Goal: Information Seeking & Learning: Learn about a topic

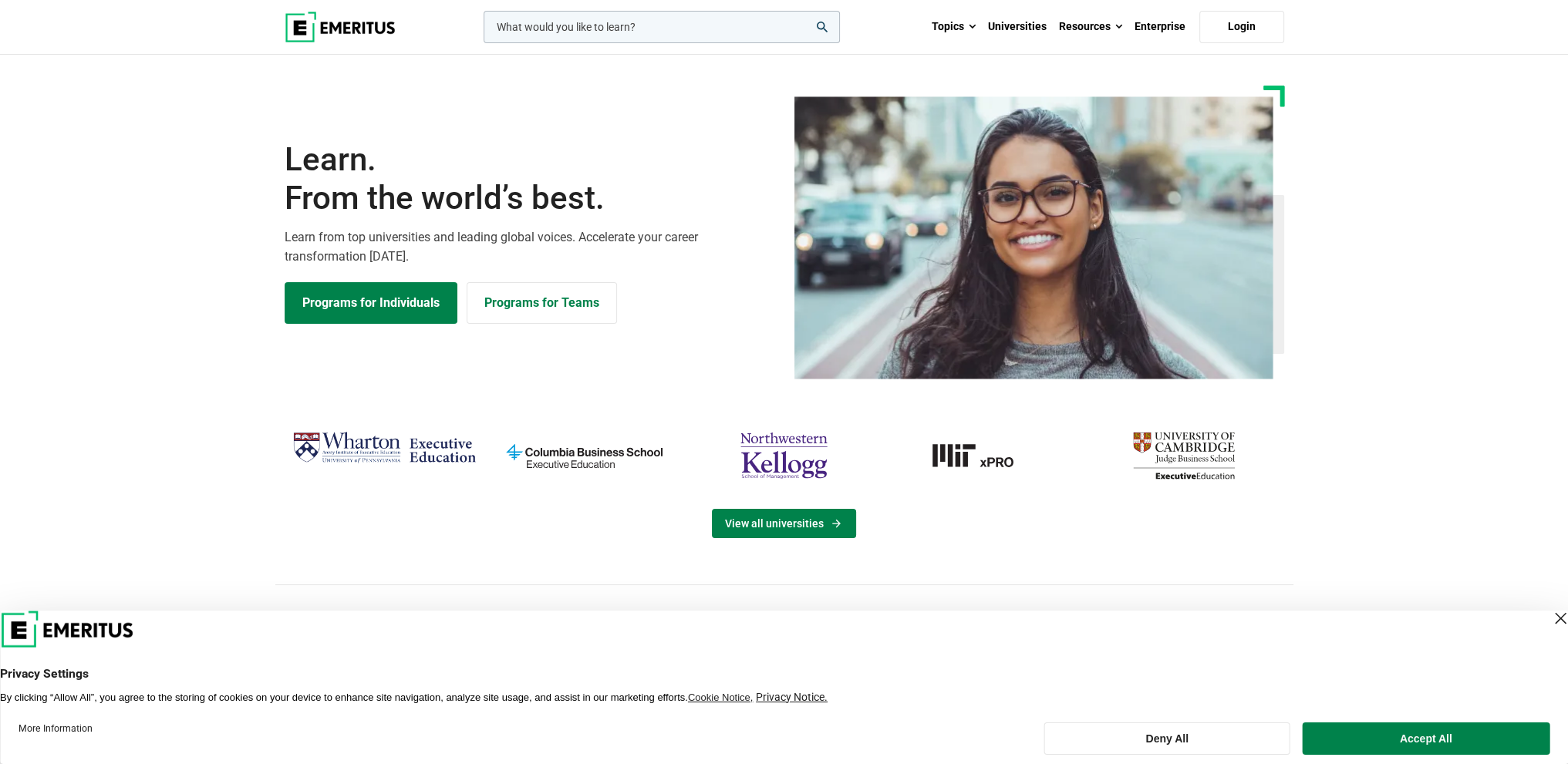
click at [764, 524] on link "View all universities" at bounding box center [784, 524] width 145 height 29
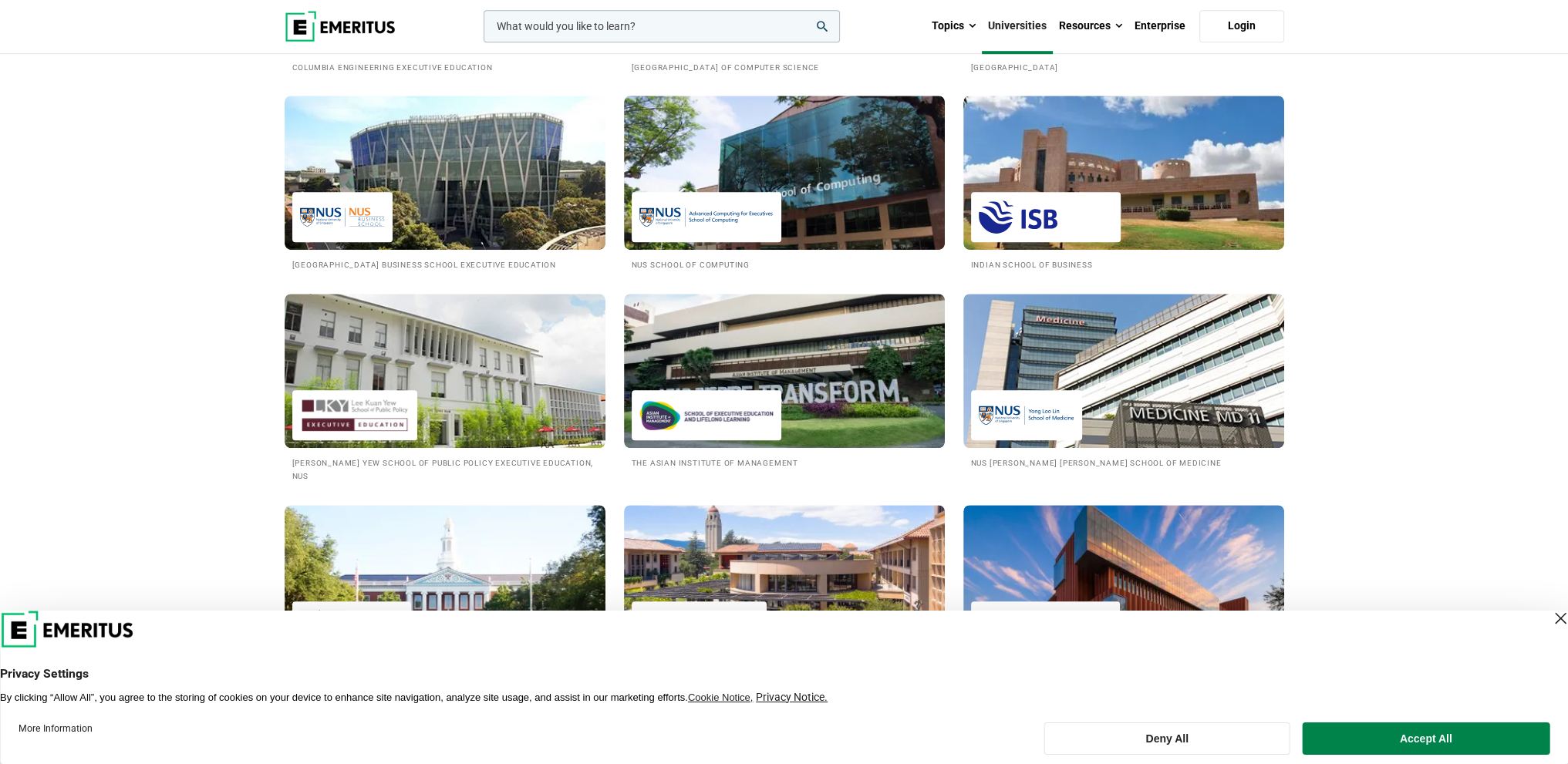
scroll to position [1465, 0]
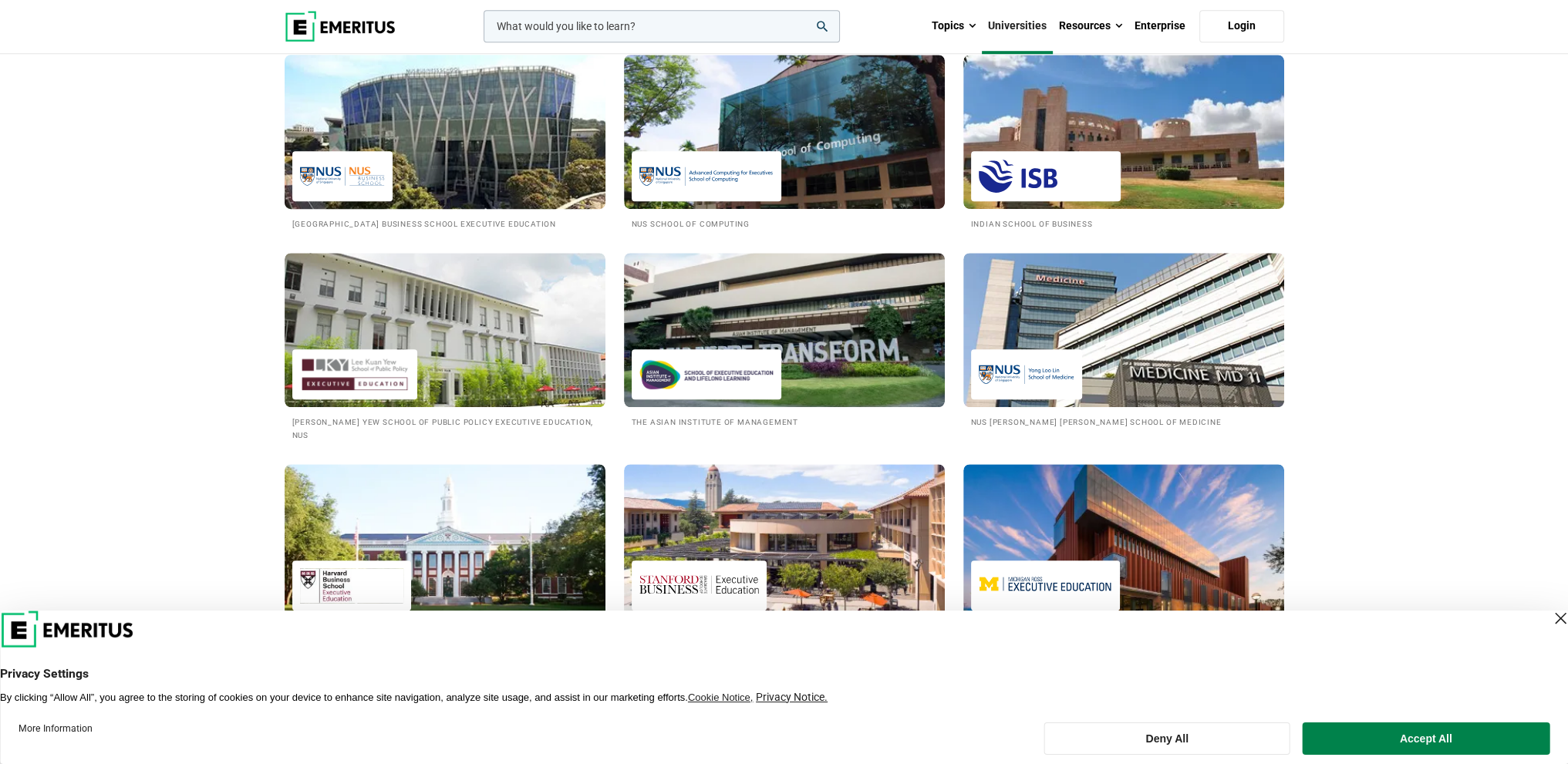
click at [475, 222] on h2 "National University of Singapore Business School Executive Education" at bounding box center [444, 222] width 305 height 13
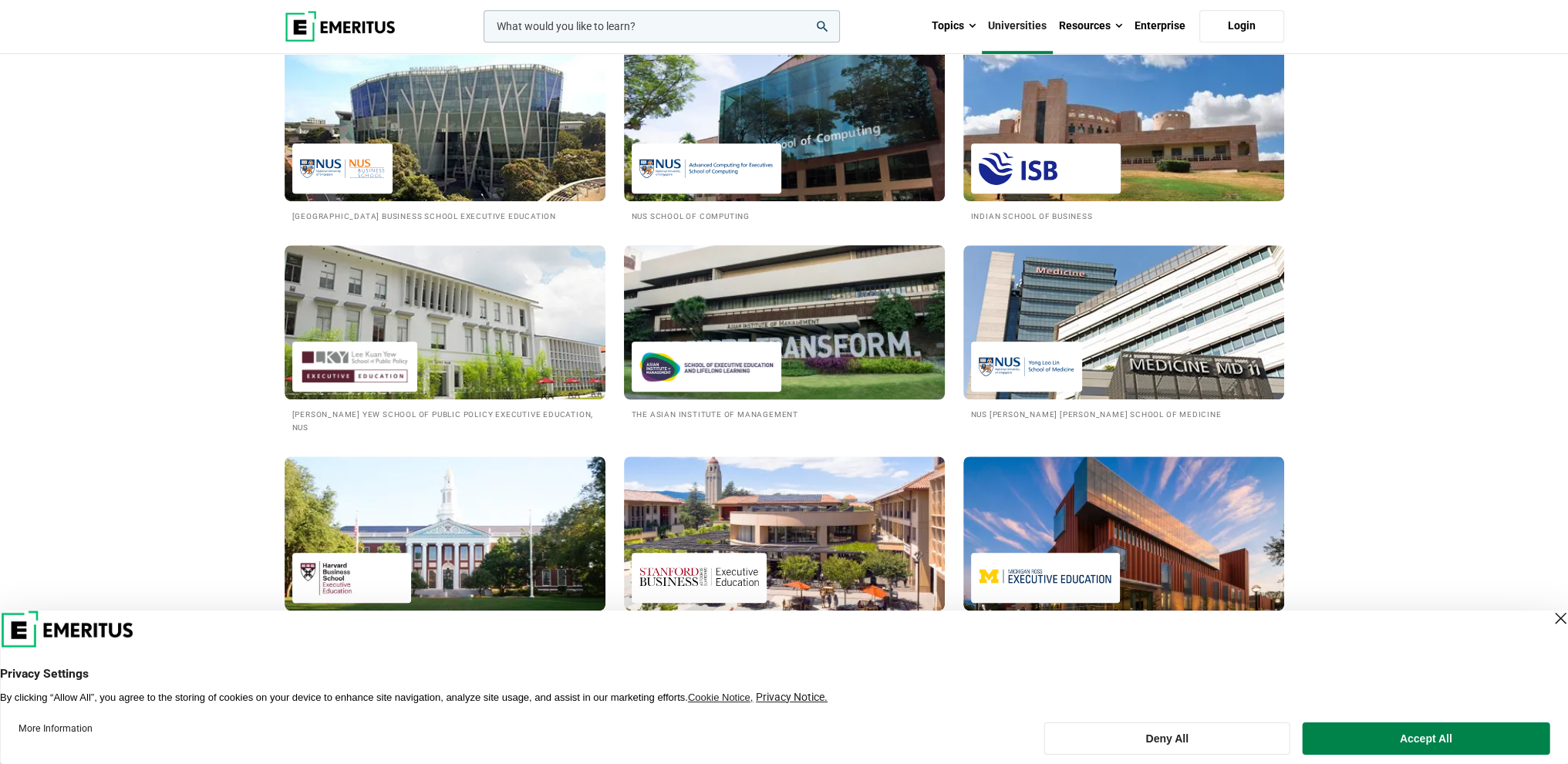
scroll to position [1465, 0]
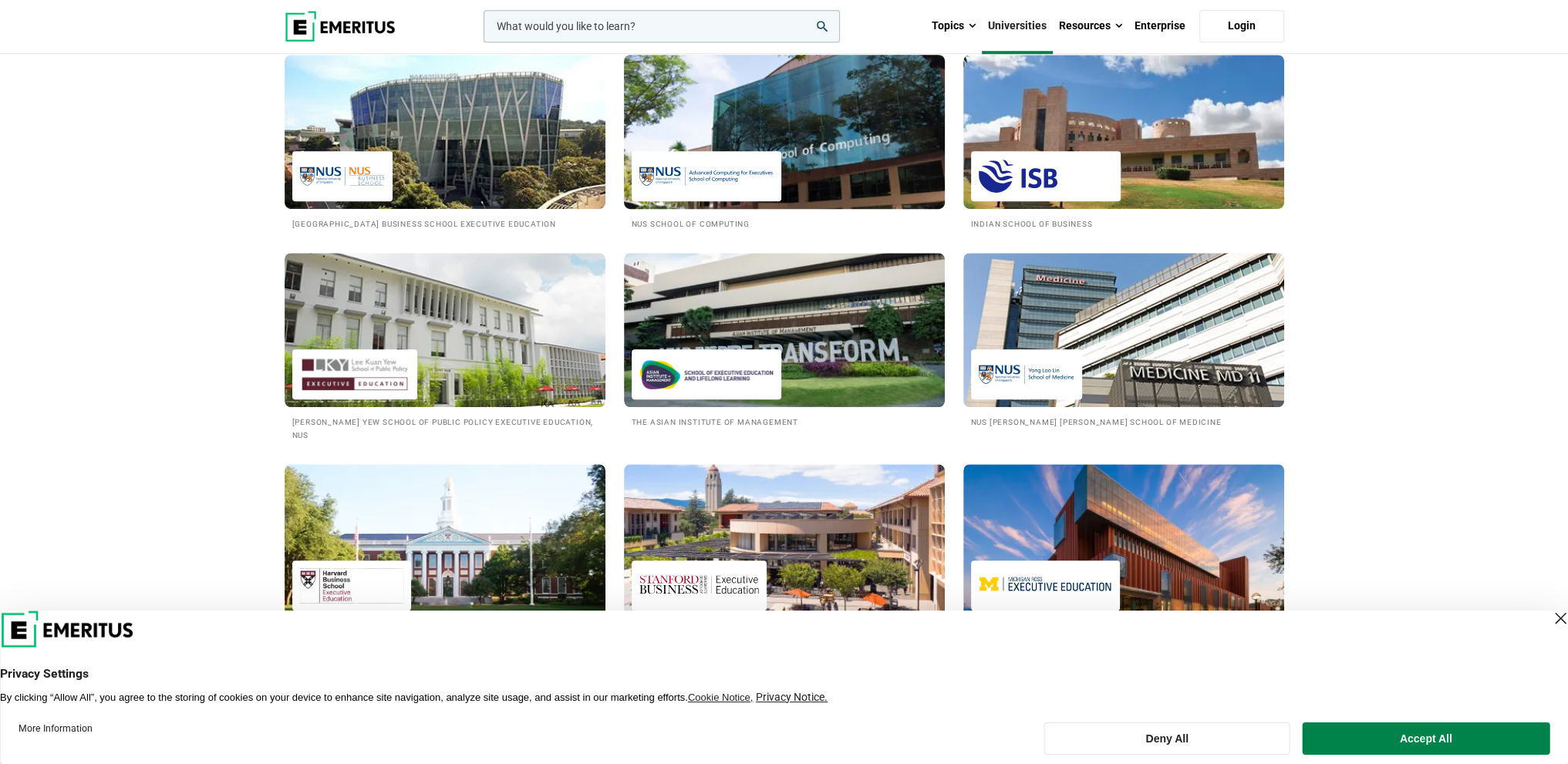
click at [720, 219] on h2 "NUS School of Computing" at bounding box center [784, 222] width 305 height 13
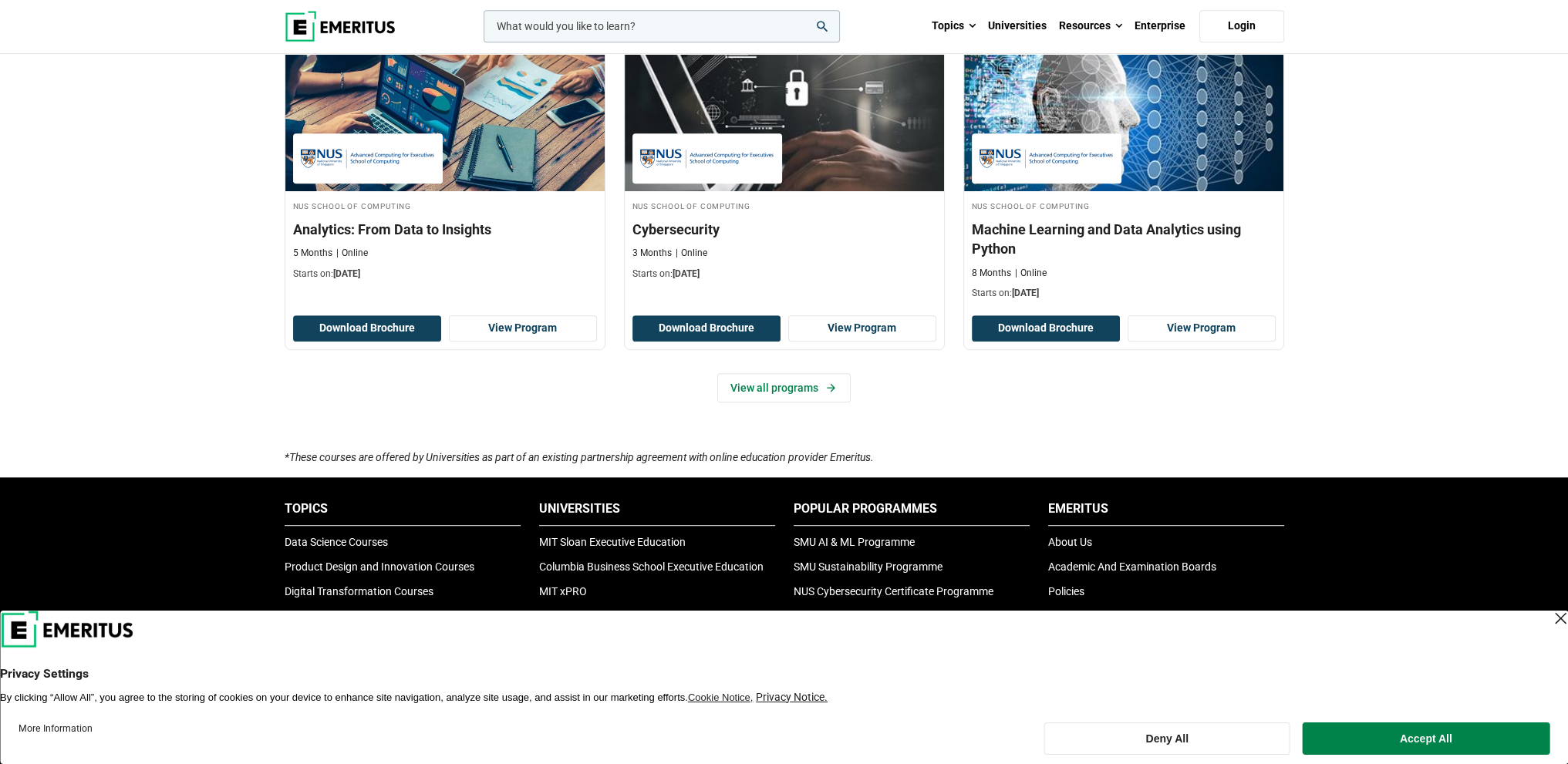
scroll to position [1156, 0]
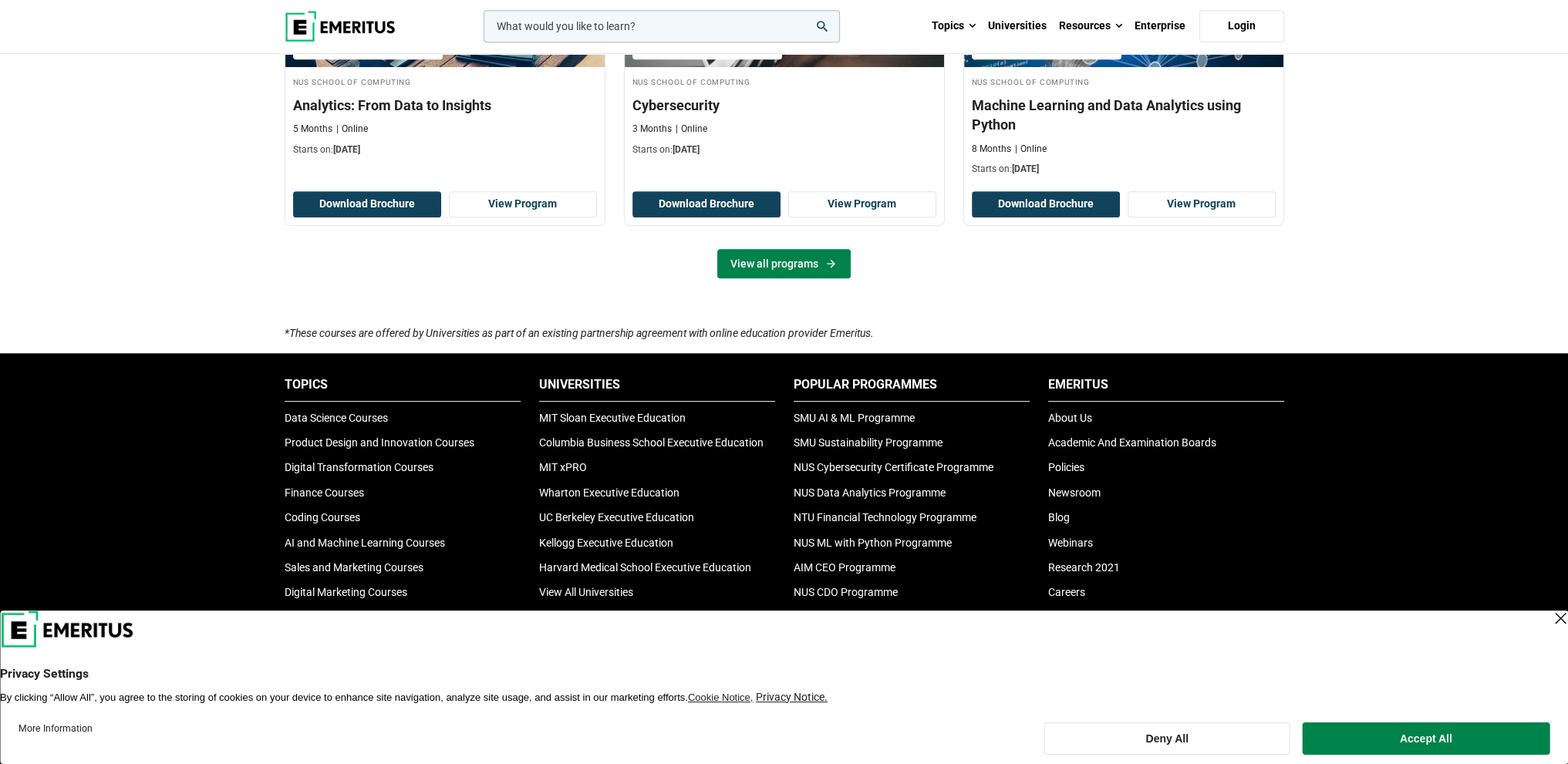
click at [800, 253] on link "View all programs" at bounding box center [784, 263] width 134 height 29
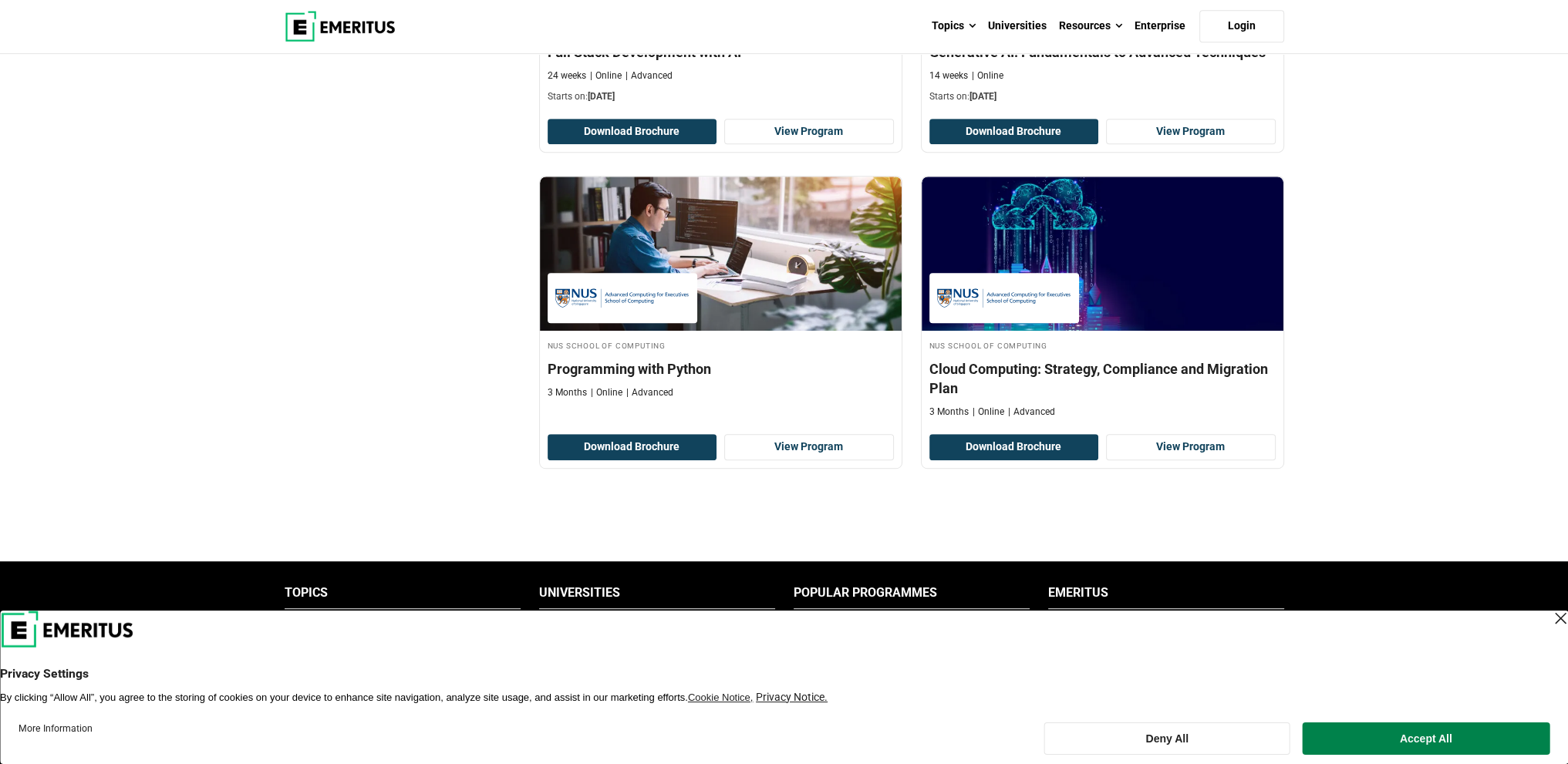
scroll to position [1027, 0]
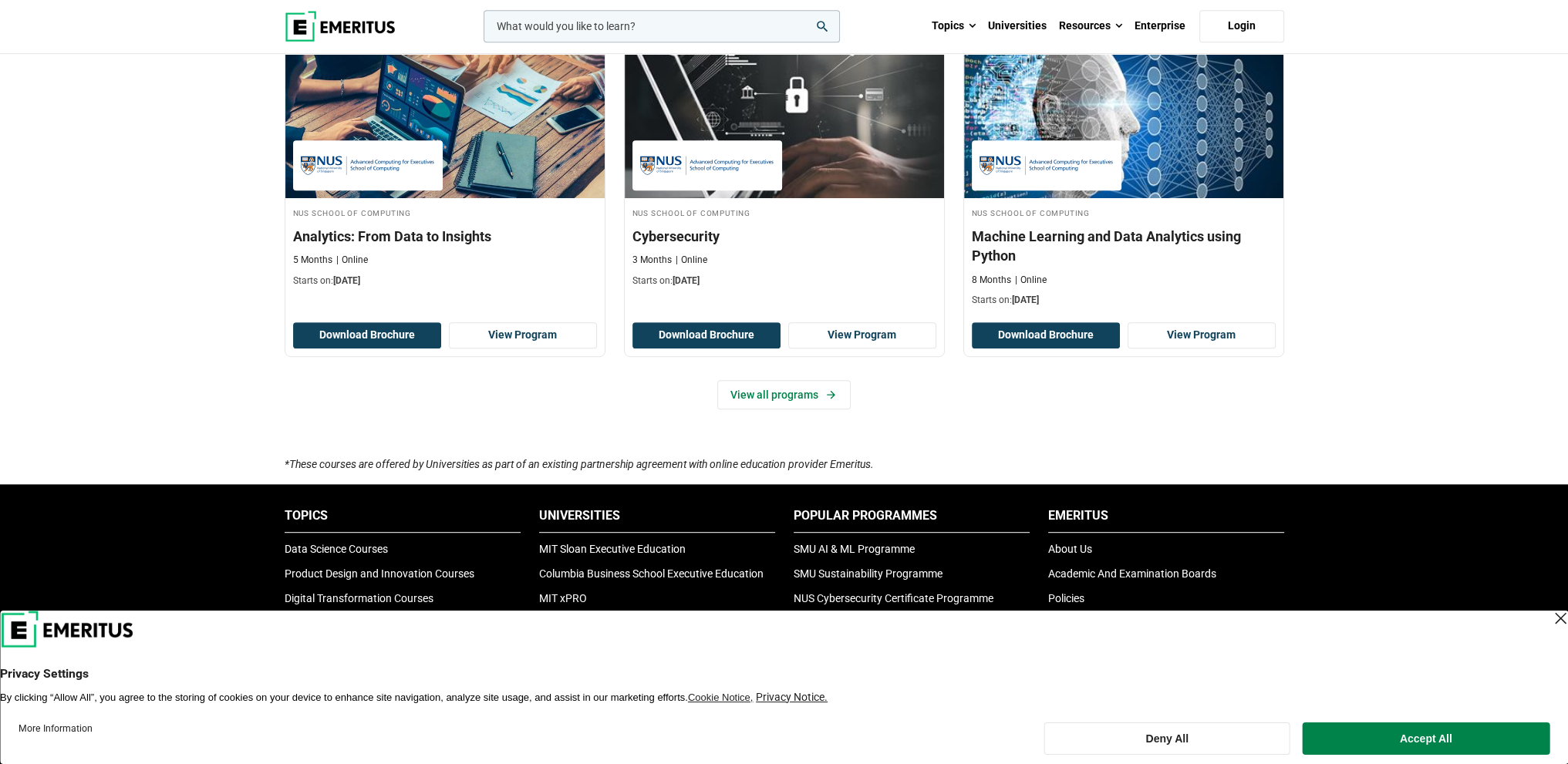
scroll to position [899, 0]
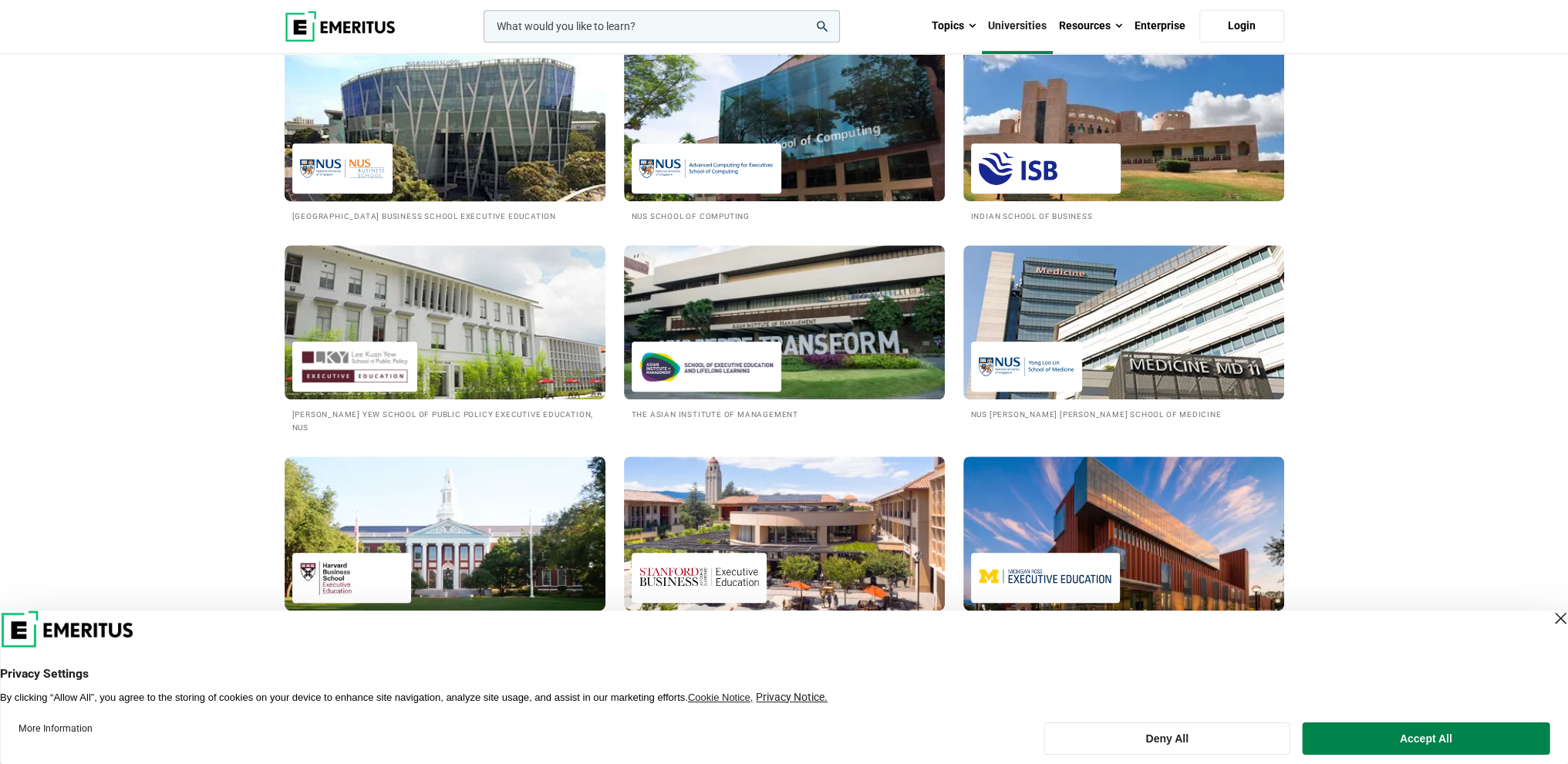
scroll to position [1465, 0]
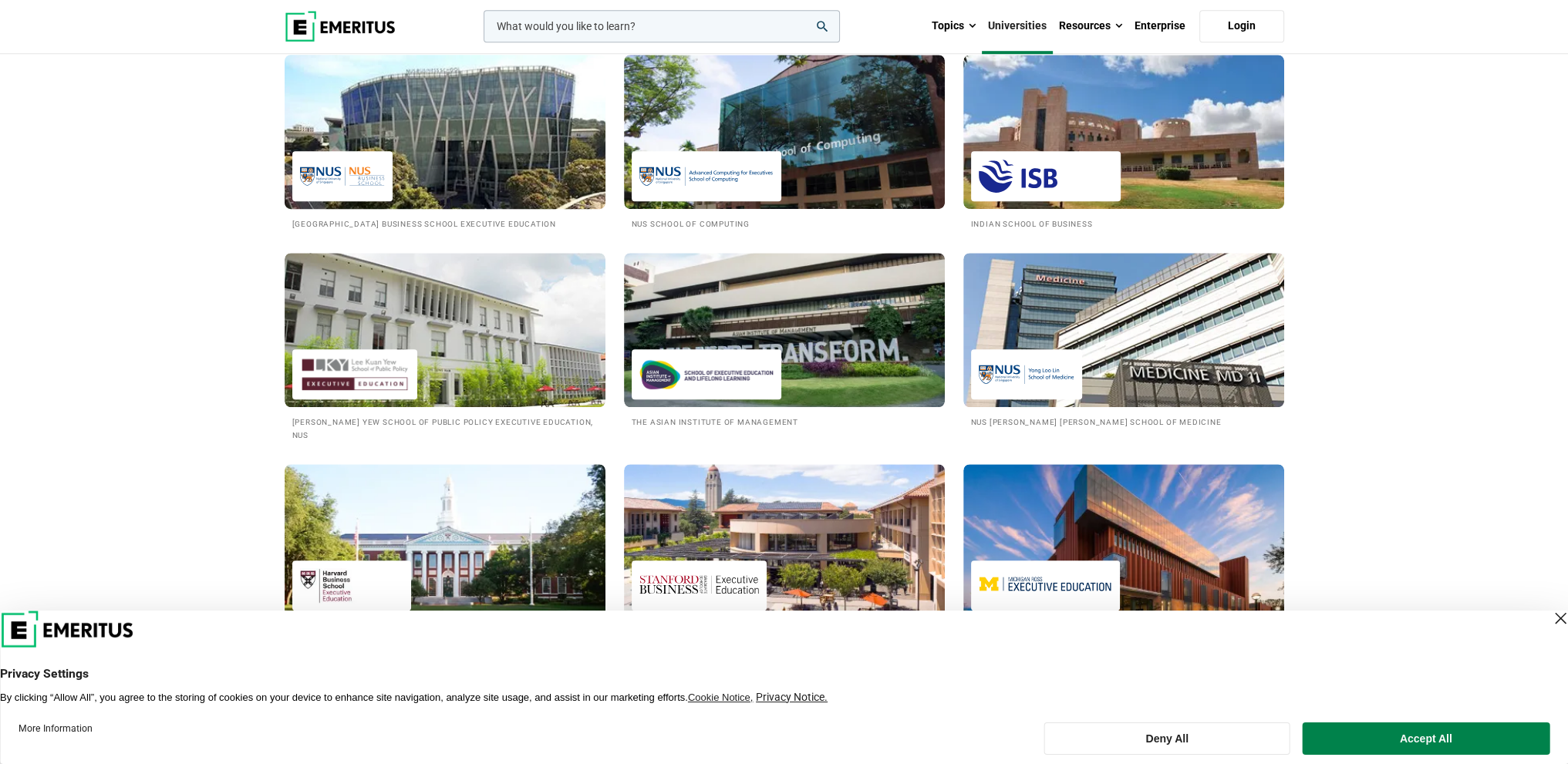
click at [428, 220] on h2 "National University of Singapore Business School Executive Education" at bounding box center [444, 222] width 305 height 13
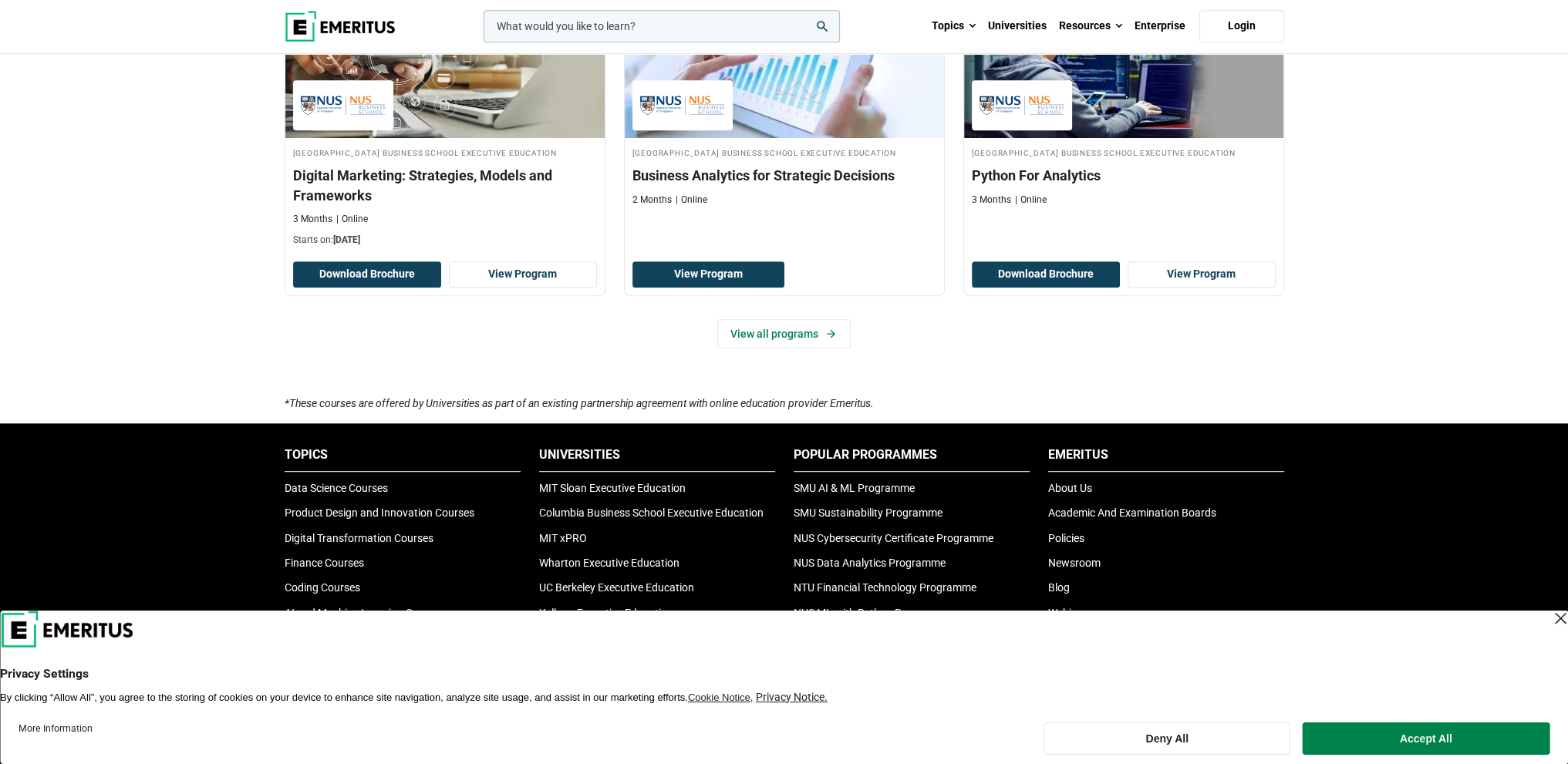
scroll to position [1156, 0]
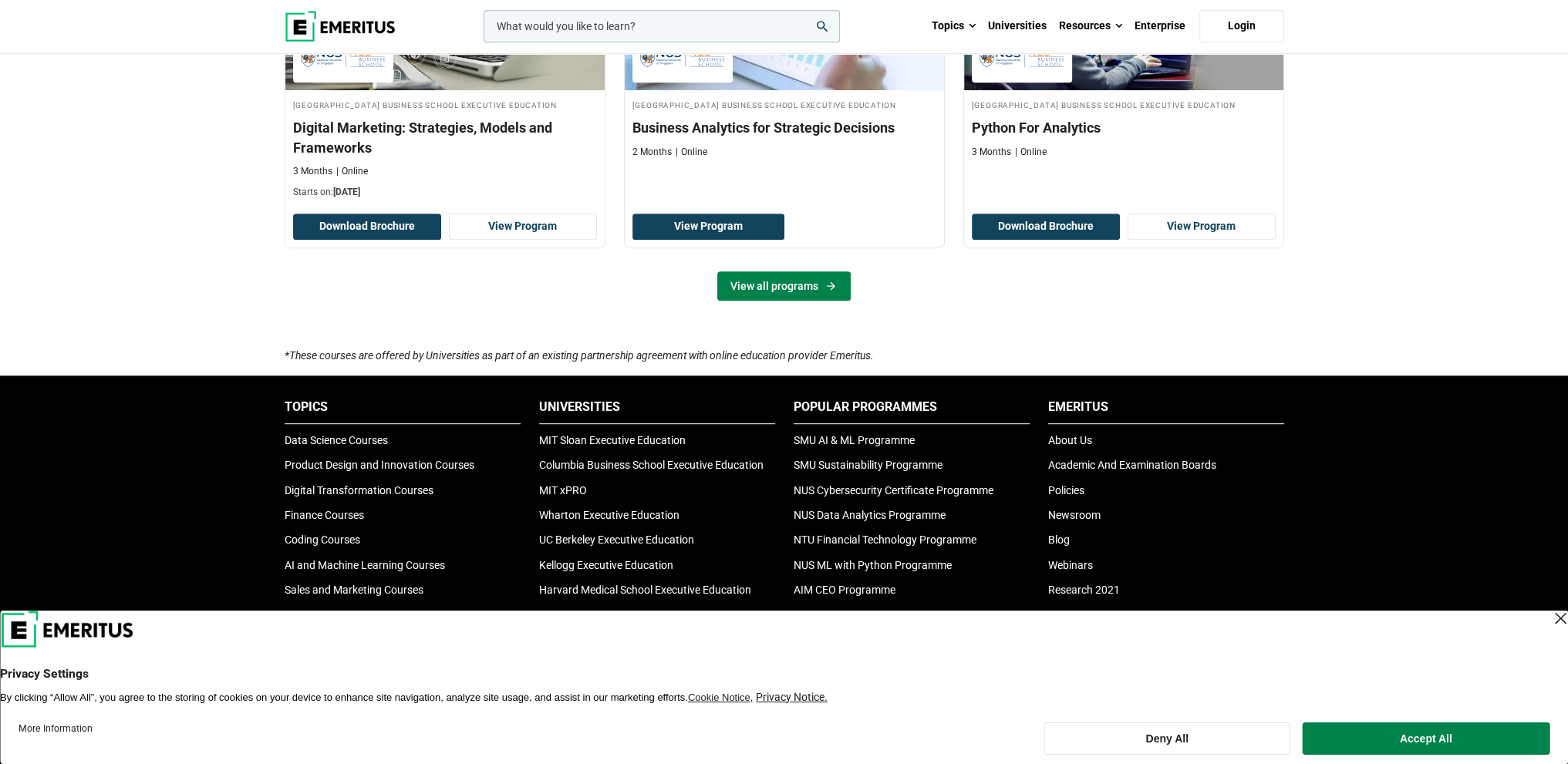
click at [830, 292] on icon at bounding box center [831, 286] width 13 height 12
